Goal: Transaction & Acquisition: Register for event/course

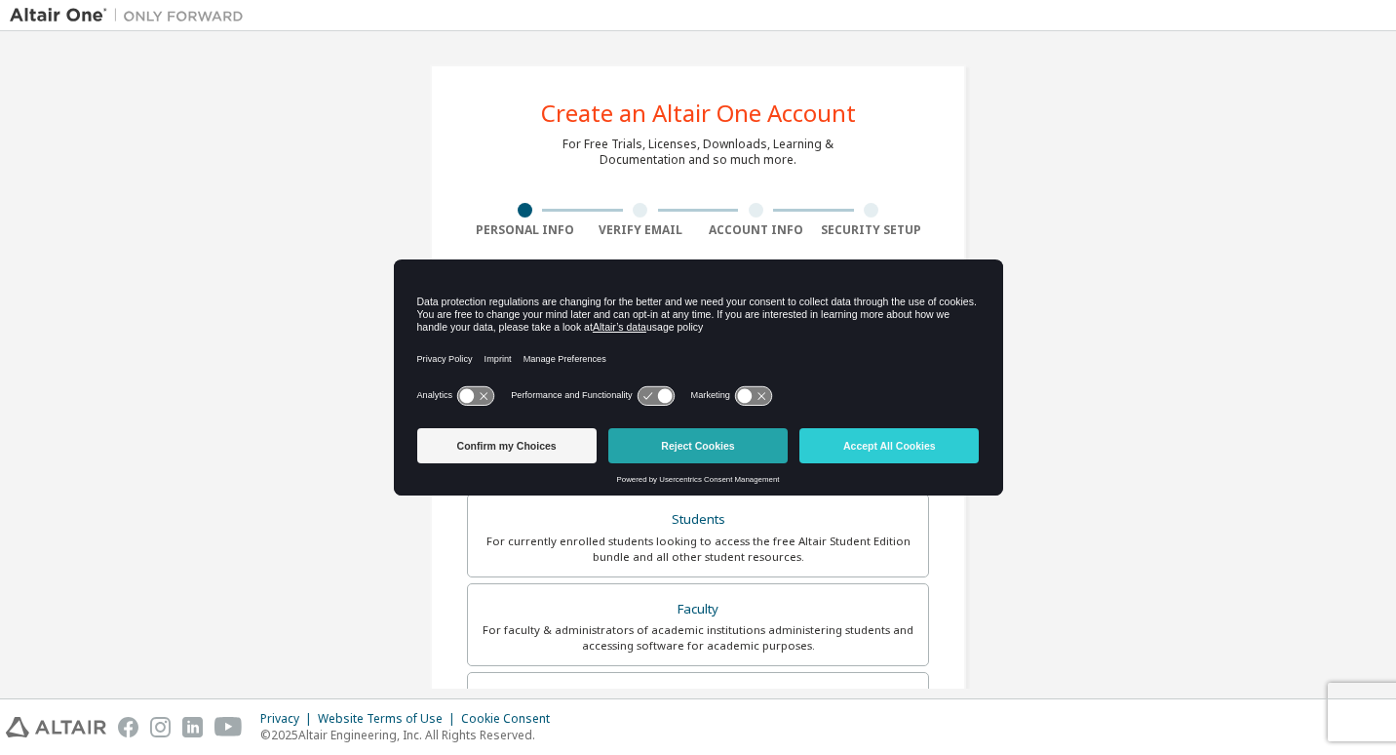
click at [679, 448] on button "Reject Cookies" at bounding box center [697, 445] width 179 height 35
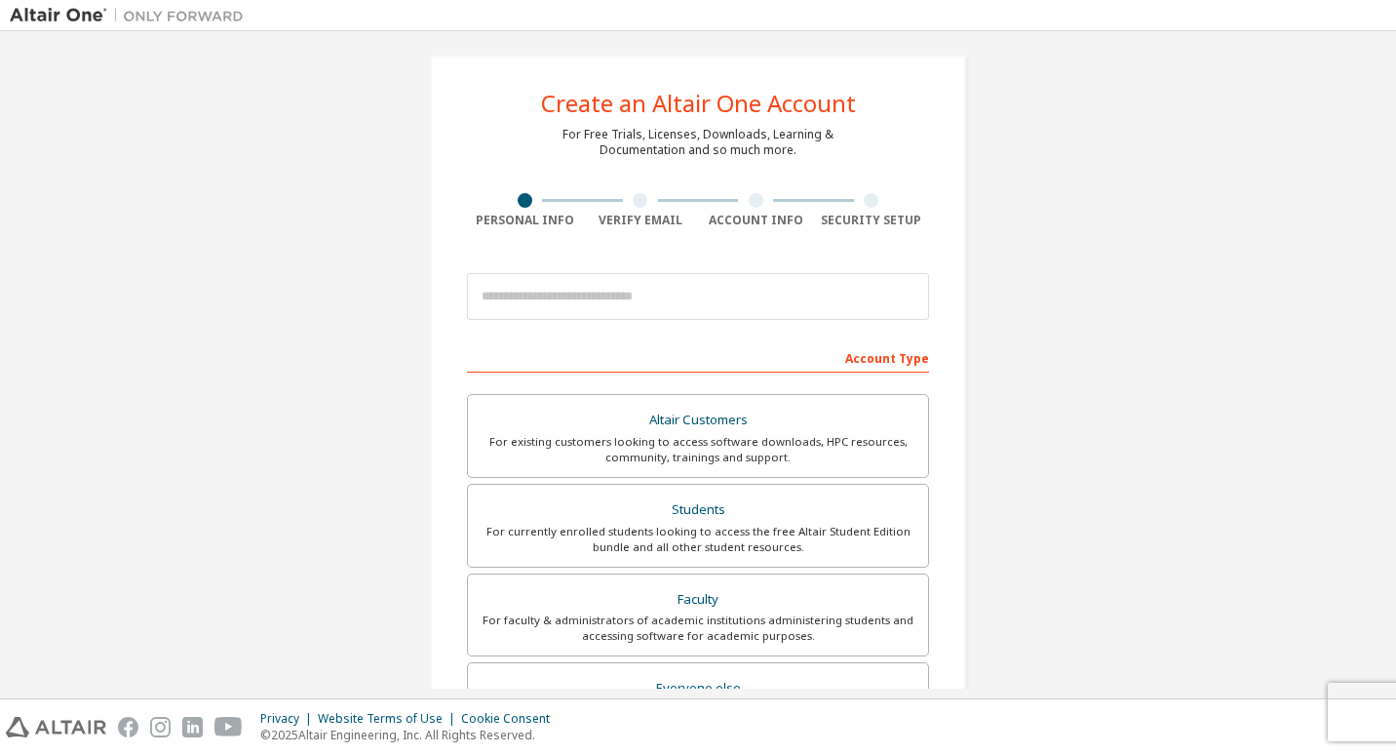
scroll to position [11, 0]
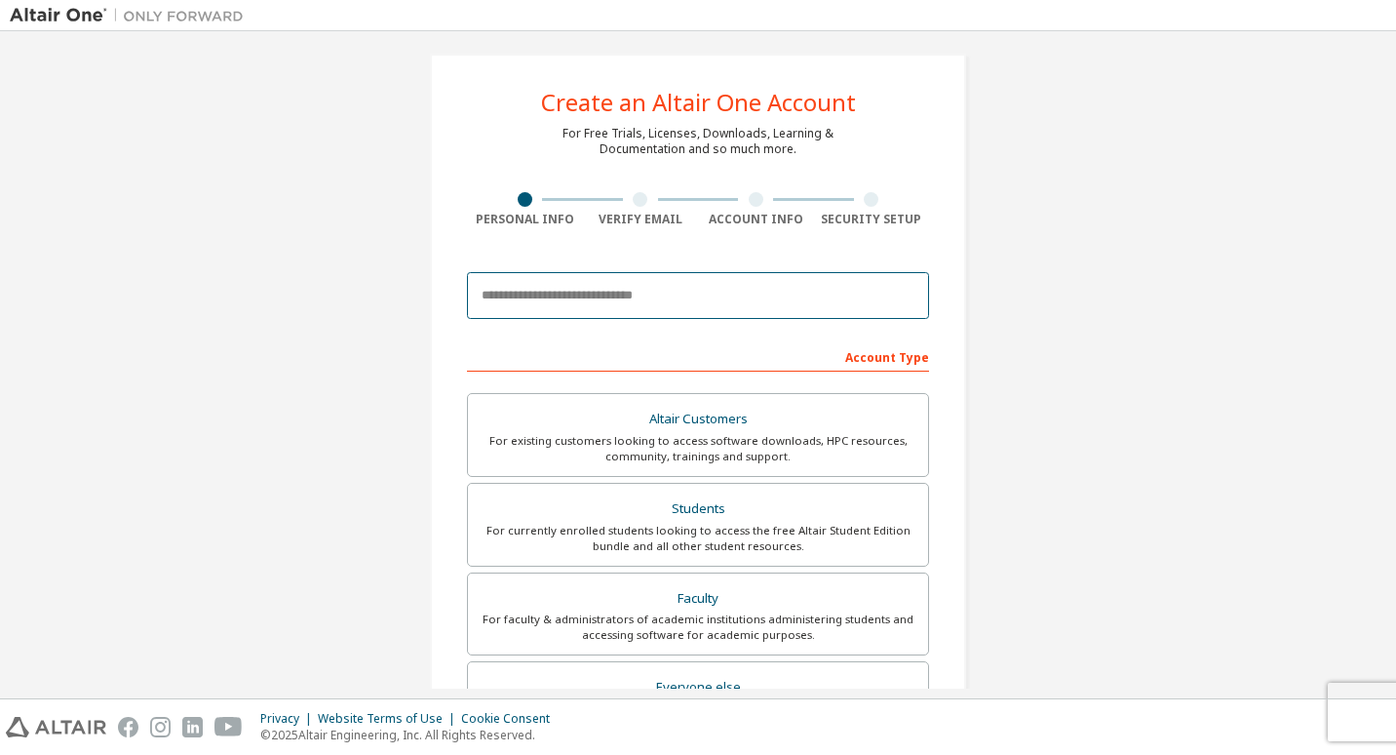
click at [690, 302] on input "email" at bounding box center [698, 295] width 462 height 47
type input "**********"
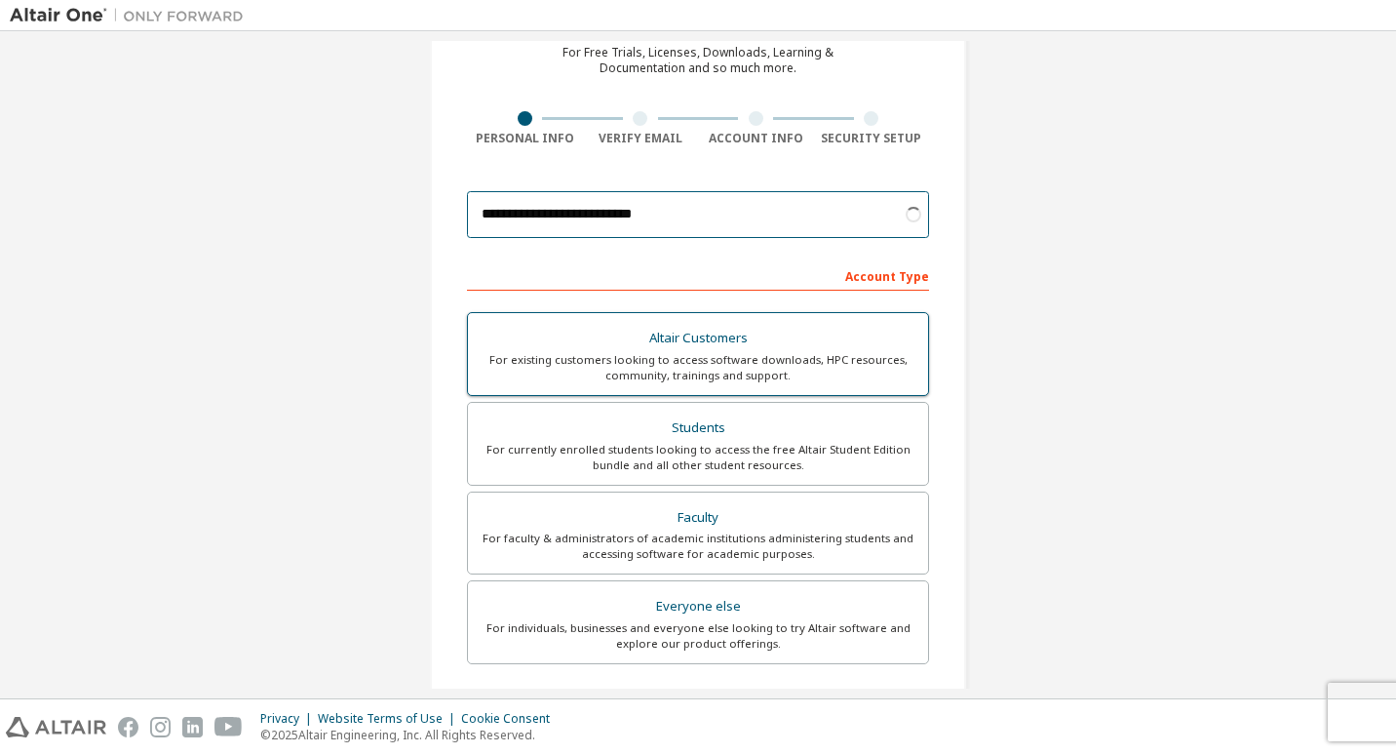
scroll to position [97, 0]
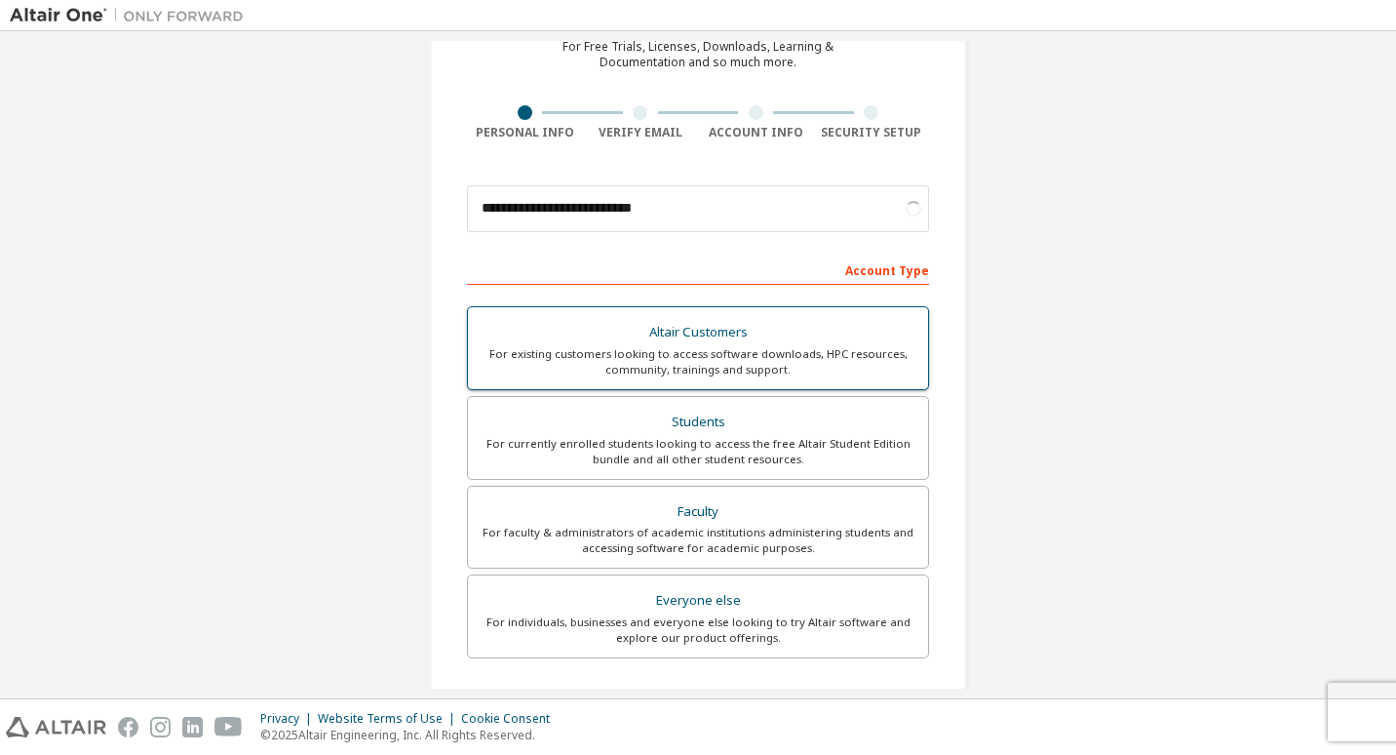
click at [838, 441] on div "For currently enrolled students looking to access the free Altair Student Editi…" at bounding box center [698, 451] width 437 height 31
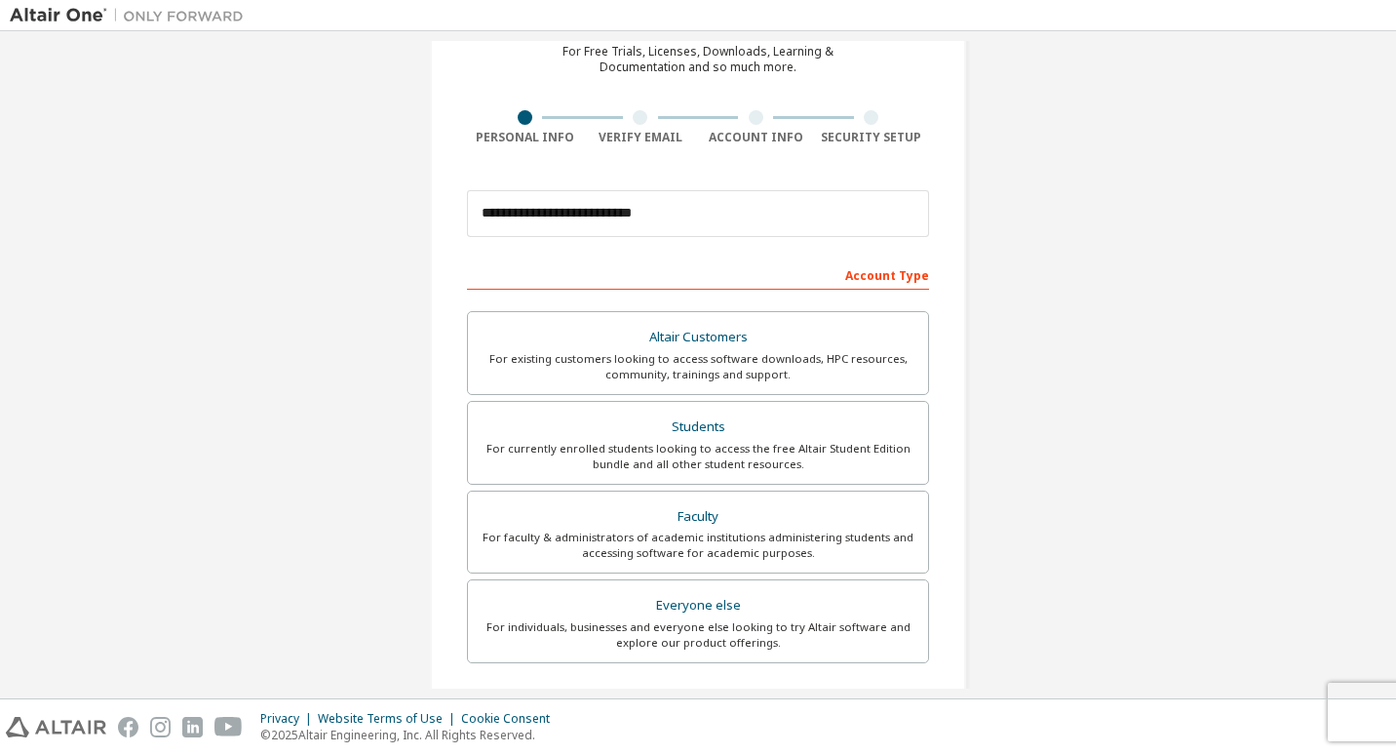
scroll to position [385, 0]
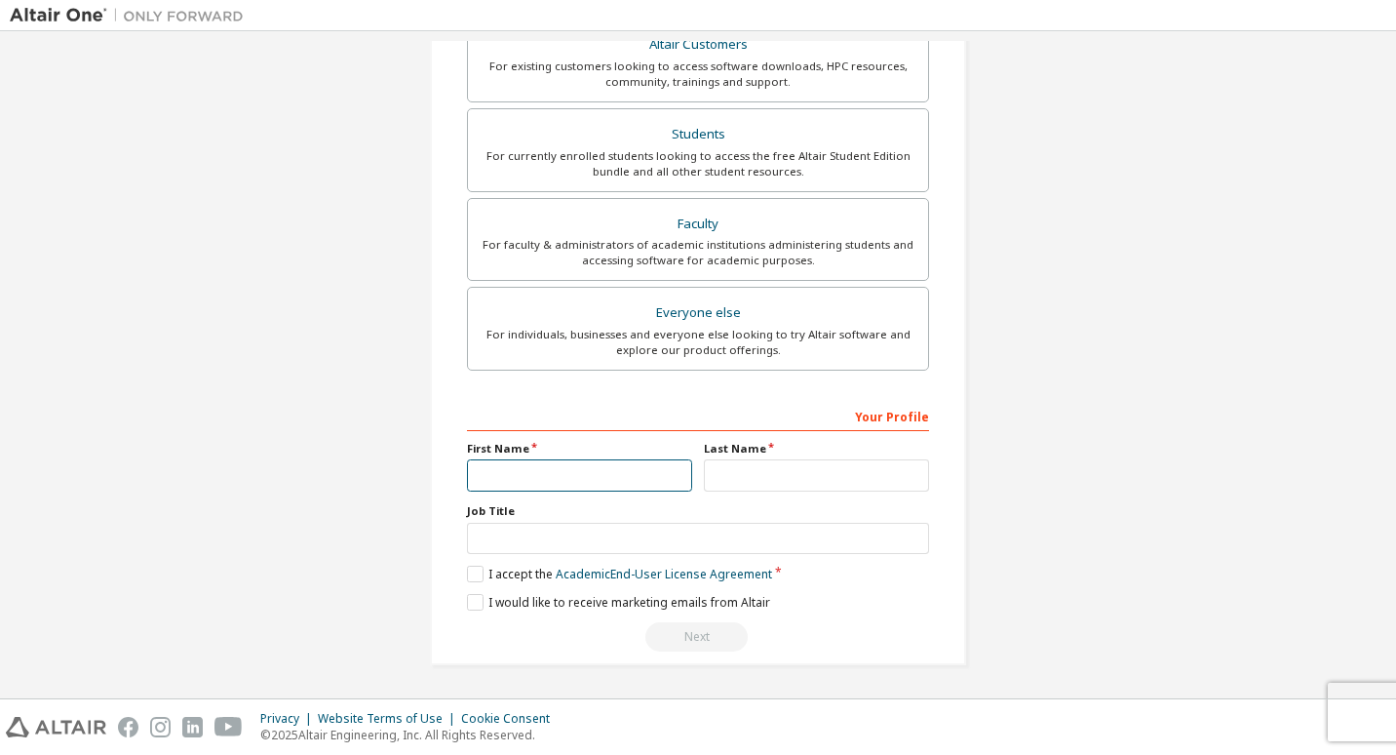
click at [634, 475] on input "text" at bounding box center [579, 475] width 225 height 32
type input "********"
click at [467, 570] on label "I accept the Academic End-User License Agreement" at bounding box center [619, 573] width 305 height 17
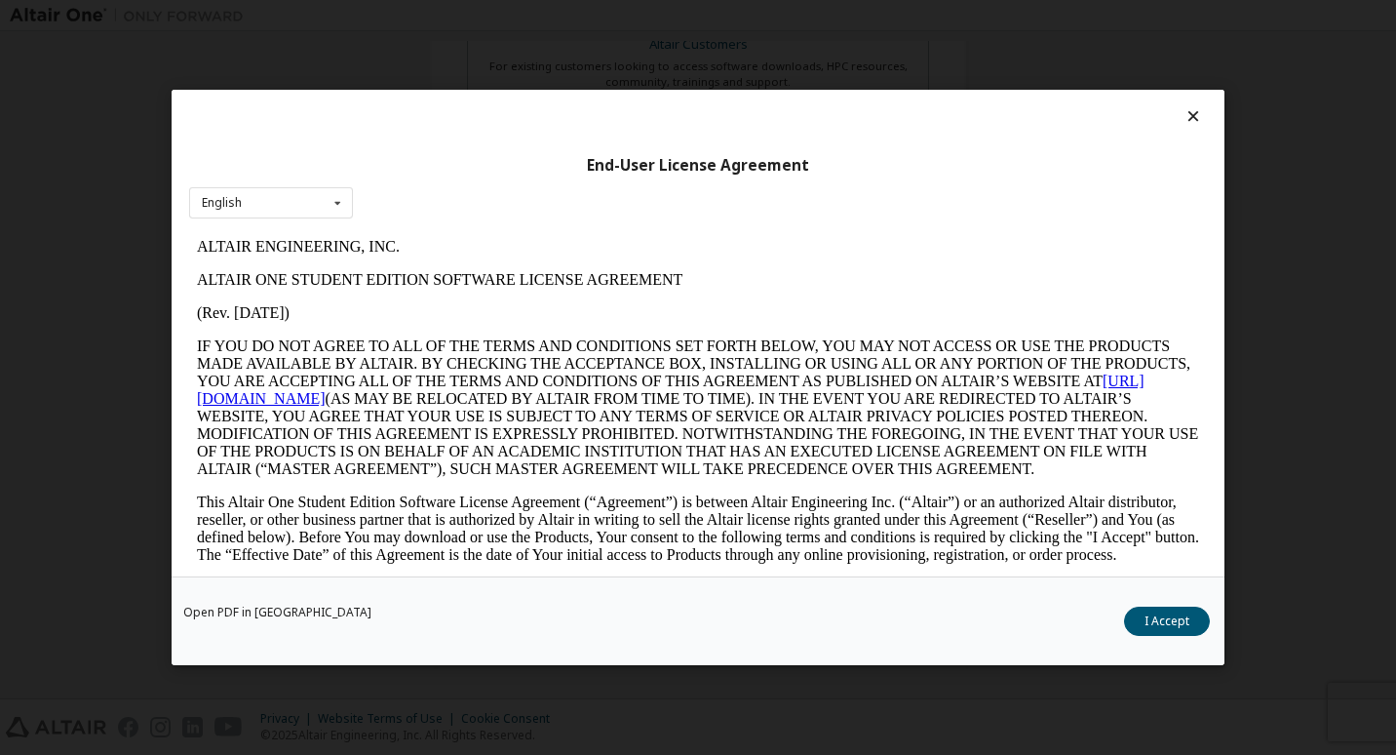
scroll to position [0, 0]
click at [1143, 620] on button "I Accept" at bounding box center [1167, 620] width 86 height 29
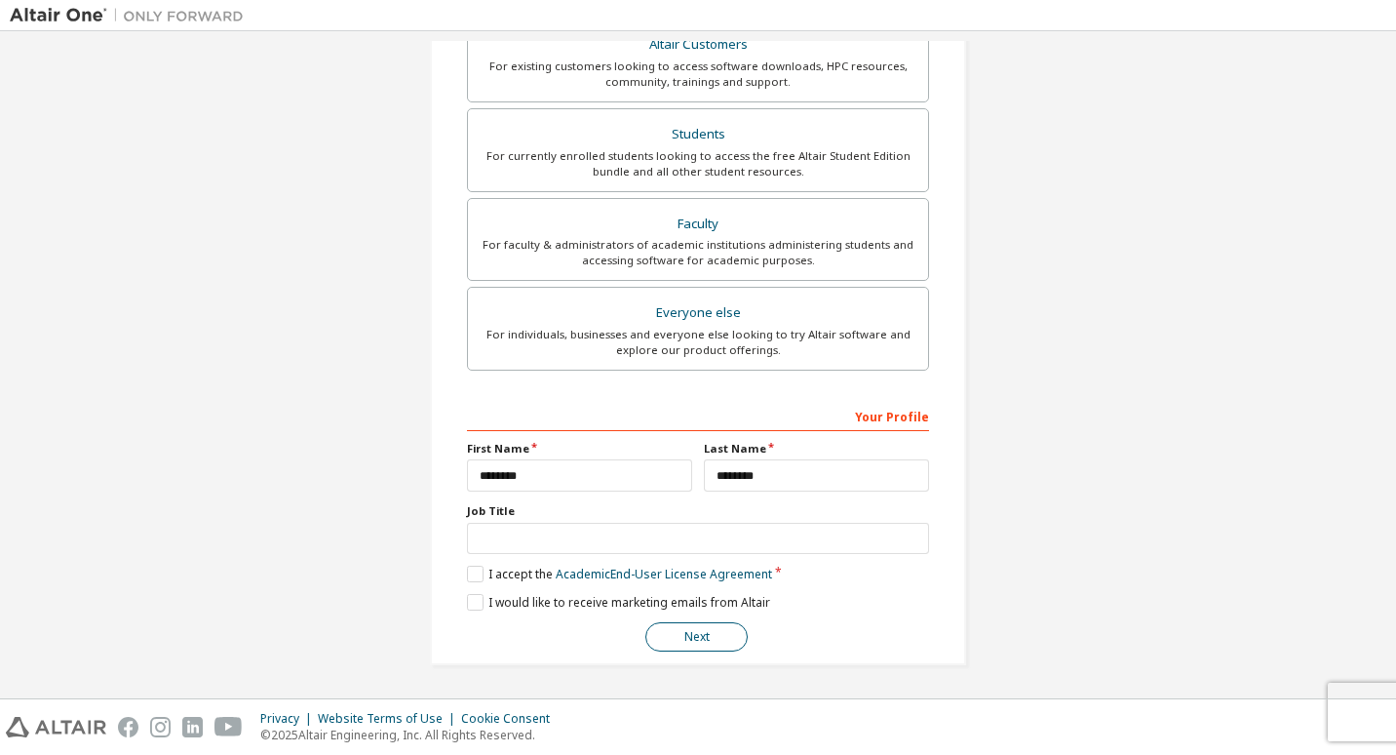
click at [674, 644] on button "Next" at bounding box center [696, 636] width 102 height 29
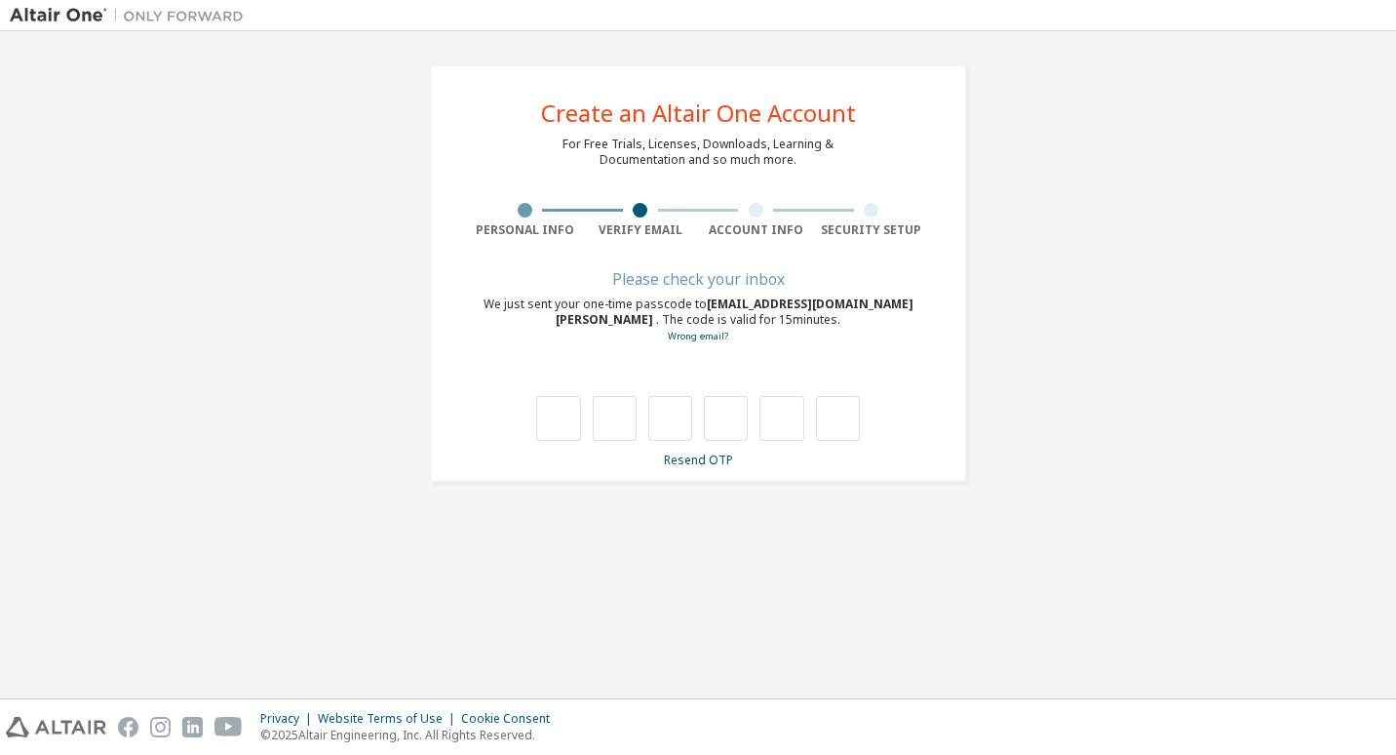
type input "*"
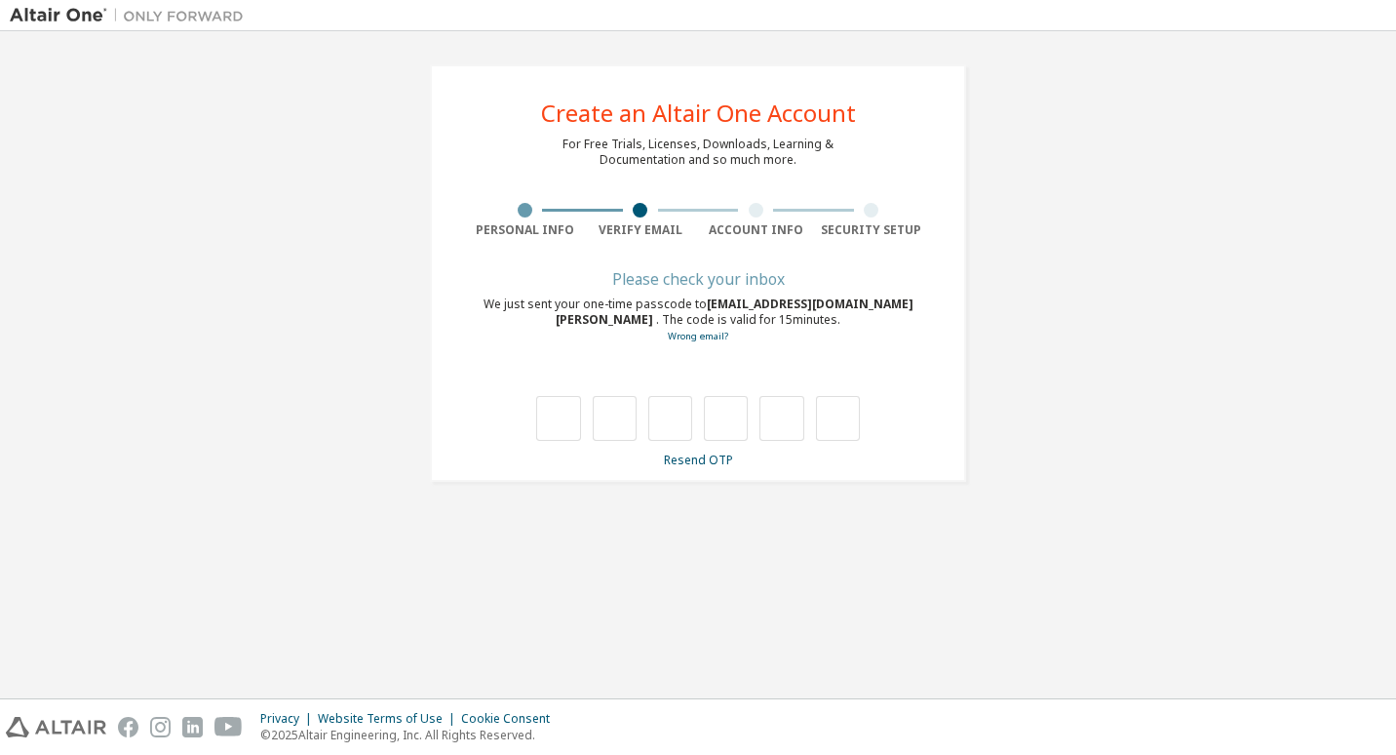
type input "*"
